Goal: Task Accomplishment & Management: Manage account settings

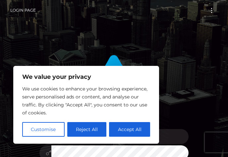
scroll to position [33, 0]
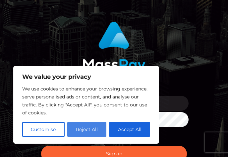
click at [97, 129] on button "Reject All" at bounding box center [86, 129] width 39 height 15
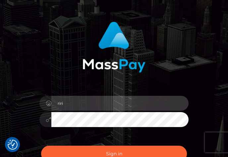
click at [131, 104] on input "riri" at bounding box center [119, 102] width 137 height 15
type input "[EMAIL_ADDRESS][DOMAIN_NAME]"
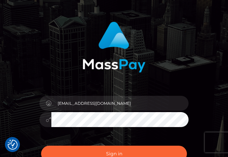
click at [41, 145] on button "Sign in" at bounding box center [114, 153] width 146 height 16
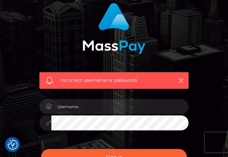
scroll to position [34, 0]
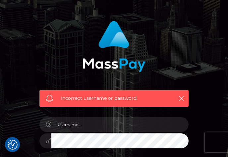
click at [127, 63] on img at bounding box center [114, 46] width 63 height 51
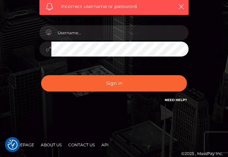
scroll to position [133, 0]
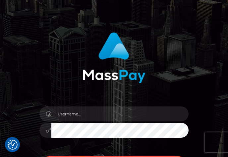
scroll to position [33, 0]
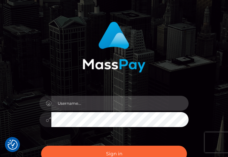
click at [109, 103] on input "text" at bounding box center [119, 102] width 137 height 15
type input "ririisei@gmail.com"
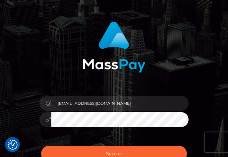
click at [41, 145] on button "Sign in" at bounding box center [114, 153] width 146 height 16
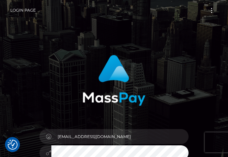
scroll to position [33, 0]
